Goal: Find specific page/section: Find specific page/section

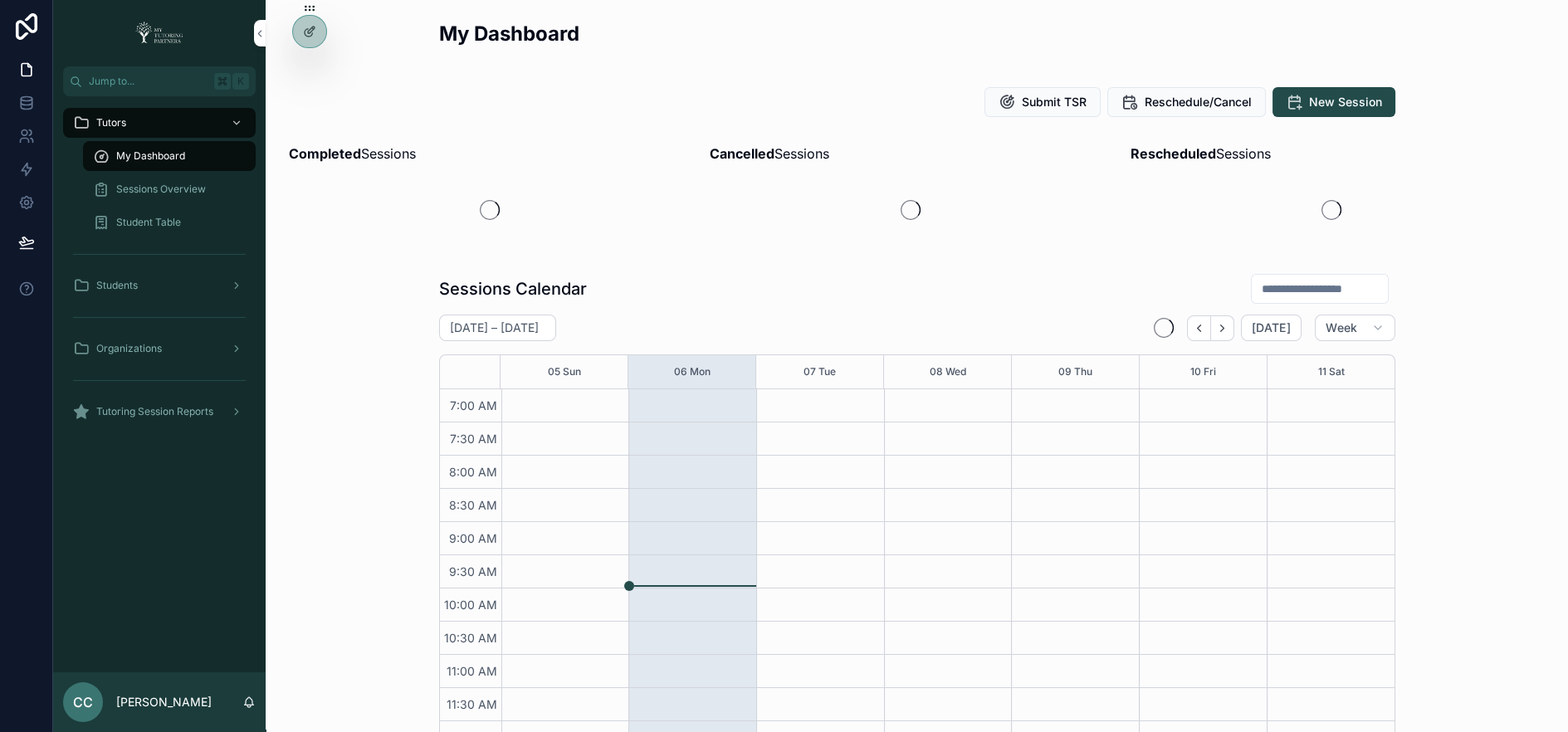
scroll to position [429, 0]
click at [0, 0] on icon at bounding box center [0, 0] width 0 height 0
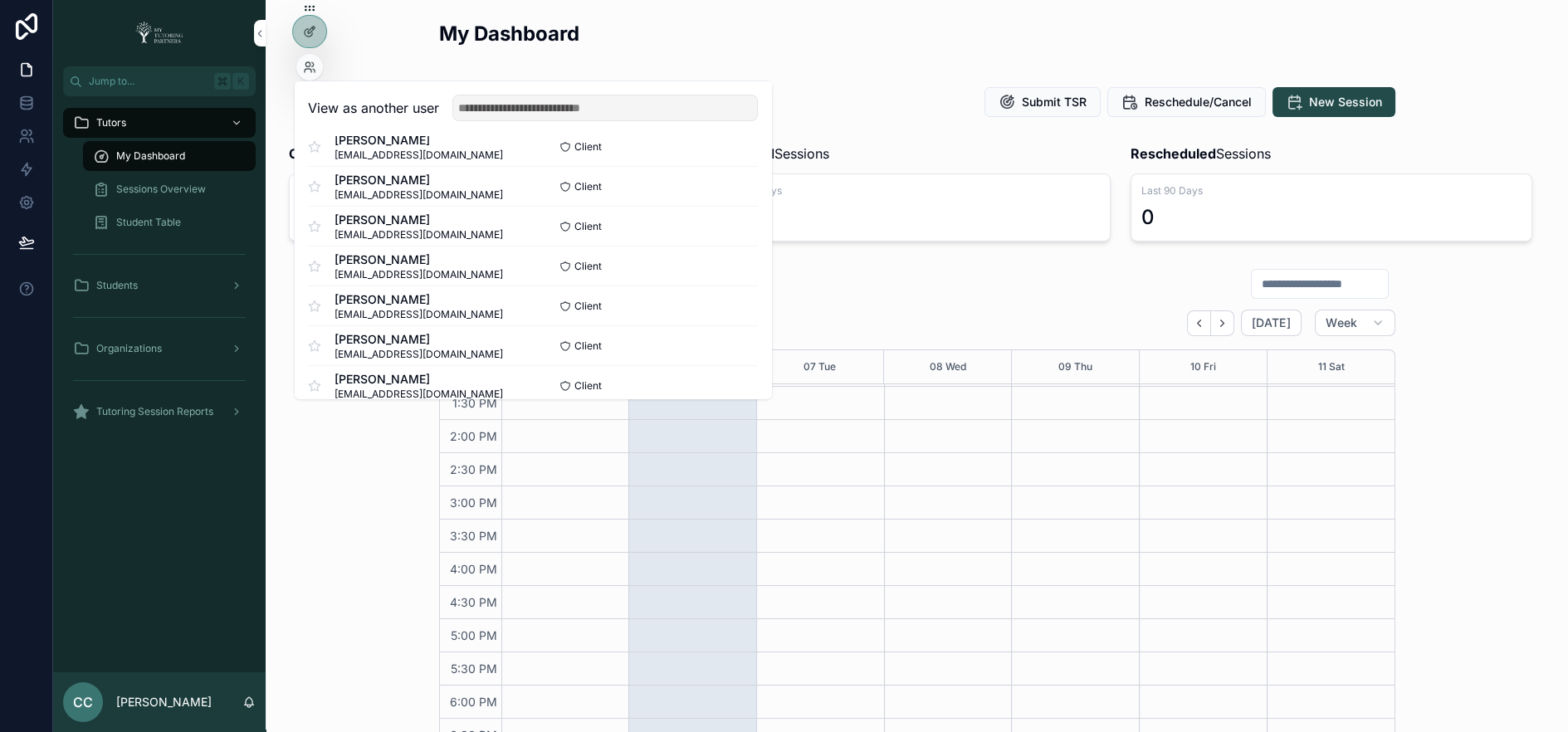
scroll to position [63, 0]
click at [567, 99] on input "text" at bounding box center [605, 108] width 306 height 26
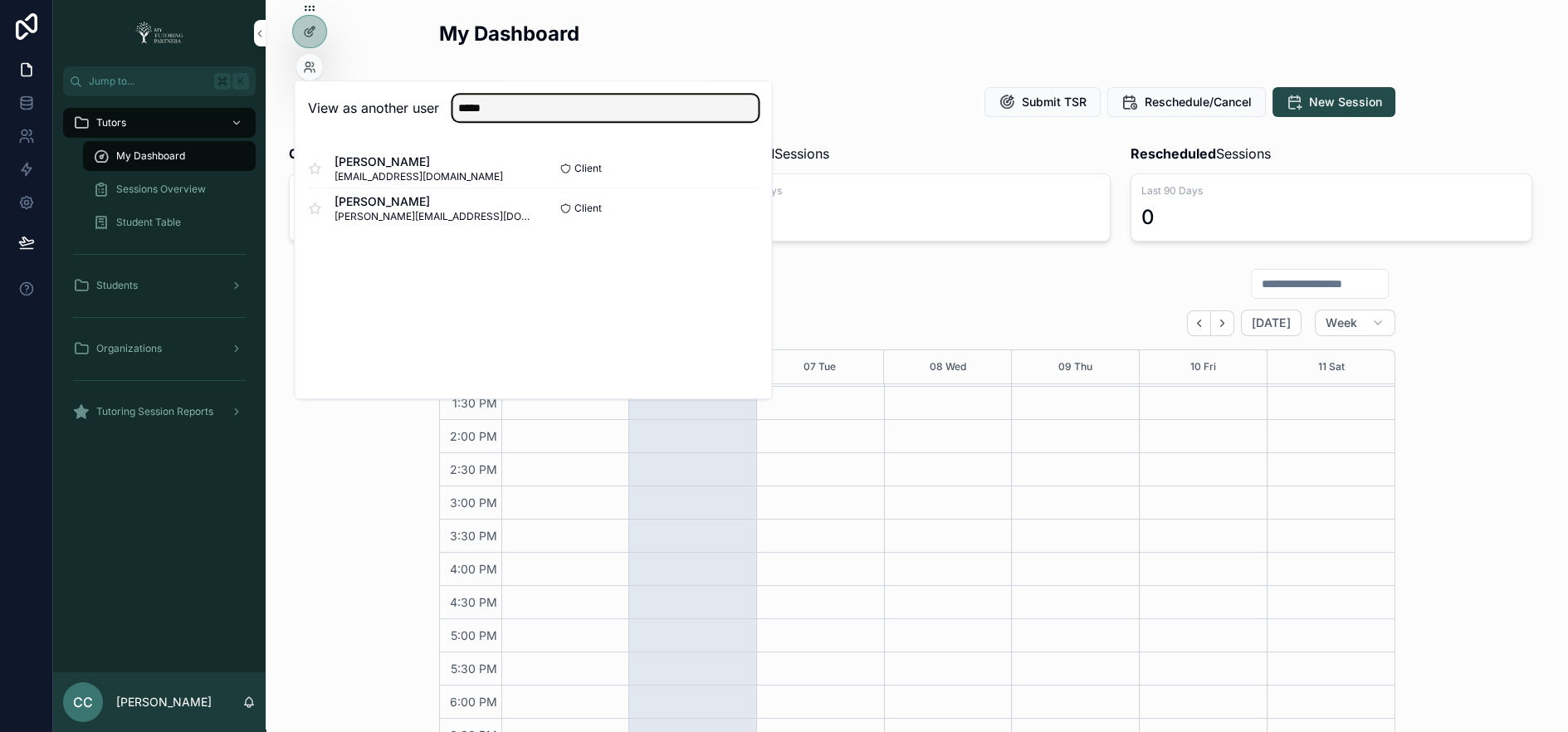
type input "*****"
click at [0, 0] on button "Select" at bounding box center [0, 0] width 0 height 0
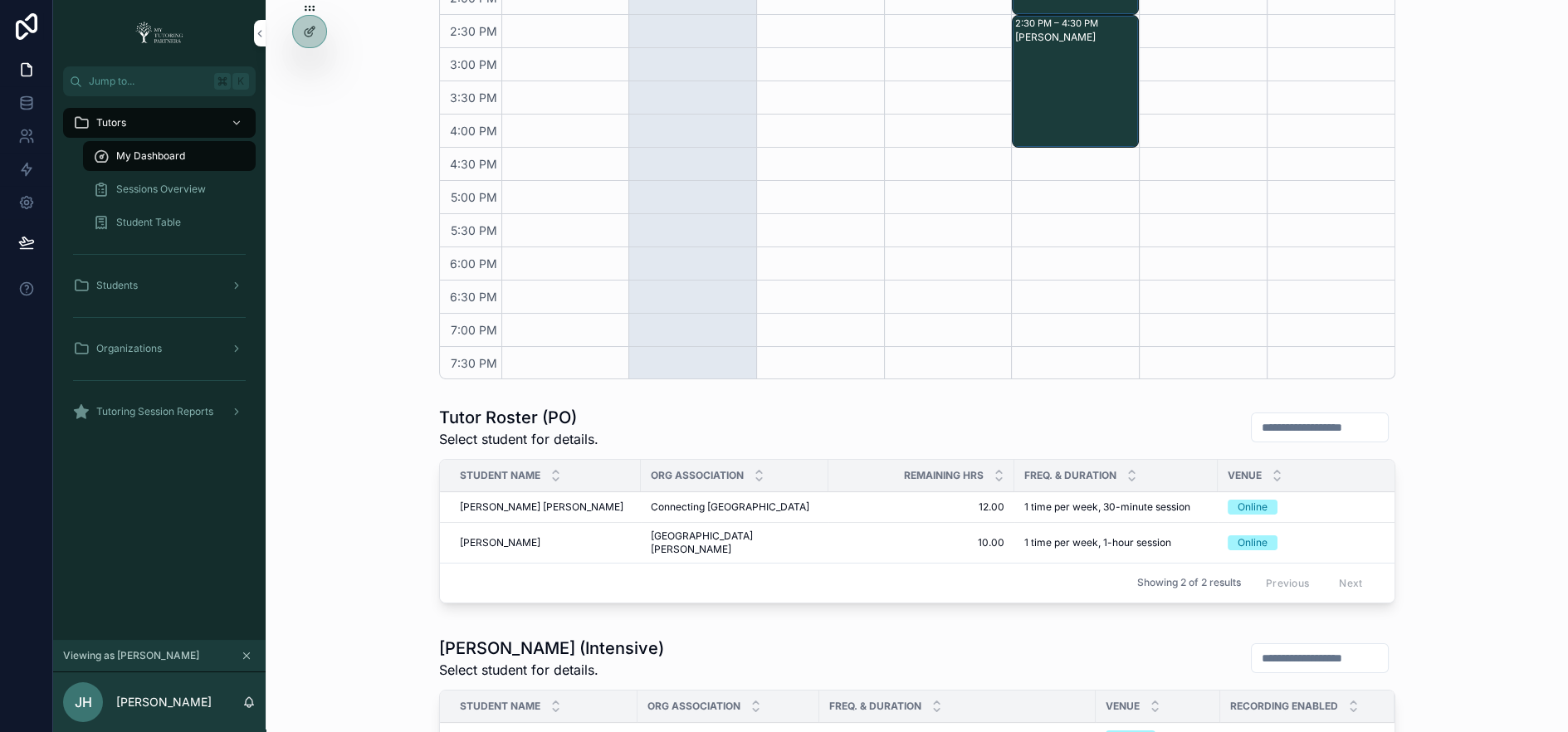
scroll to position [541, 0]
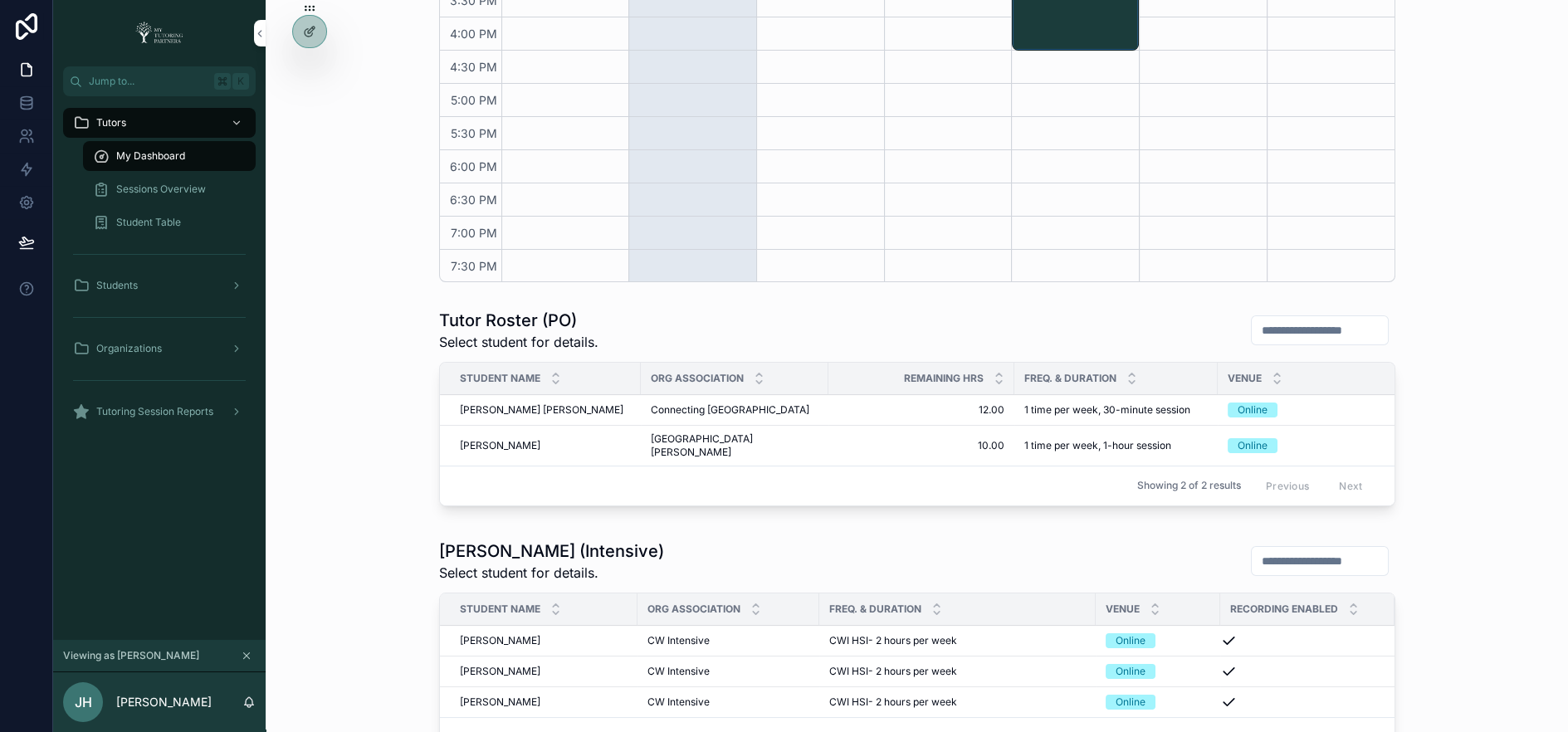
click at [186, 183] on span "Sessions Overview" at bounding box center [160, 189] width 90 height 13
